Goal: Transaction & Acquisition: Download file/media

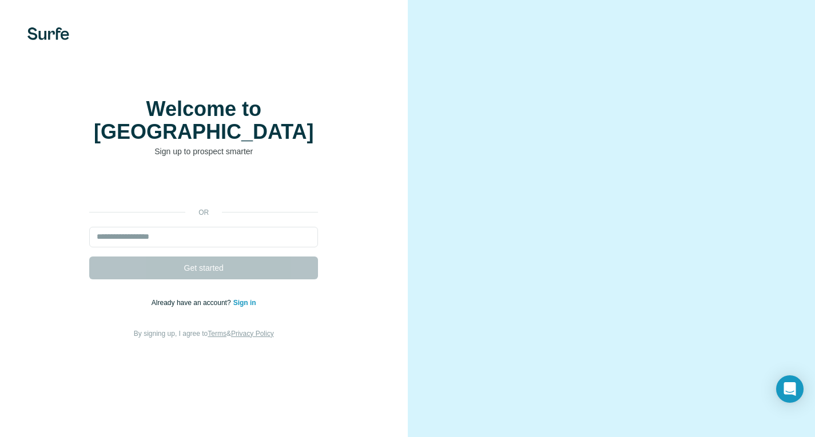
scroll to position [1, 0]
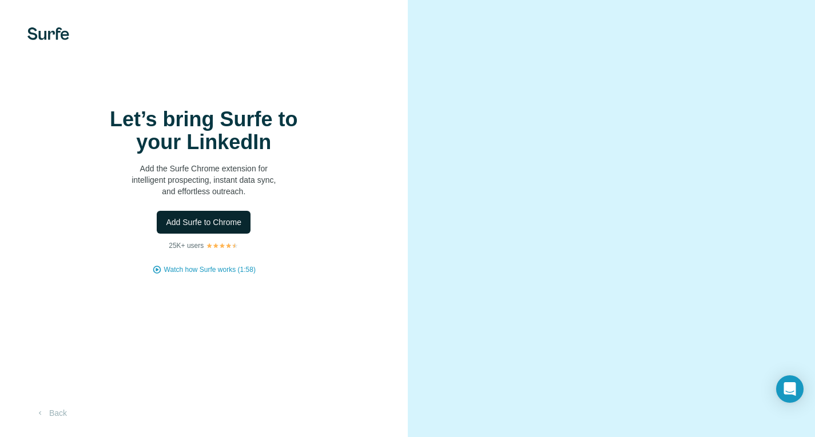
click at [216, 215] on button "Add Surfe to Chrome" at bounding box center [204, 222] width 94 height 23
